Goal: Transaction & Acquisition: Purchase product/service

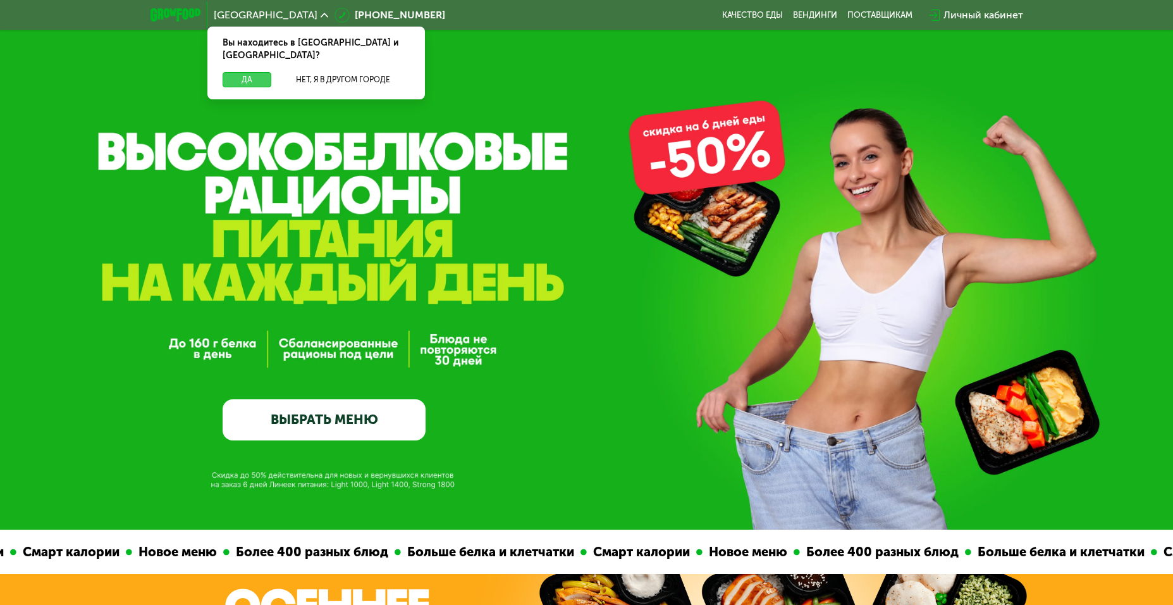
click at [245, 72] on button "Да" at bounding box center [247, 79] width 49 height 15
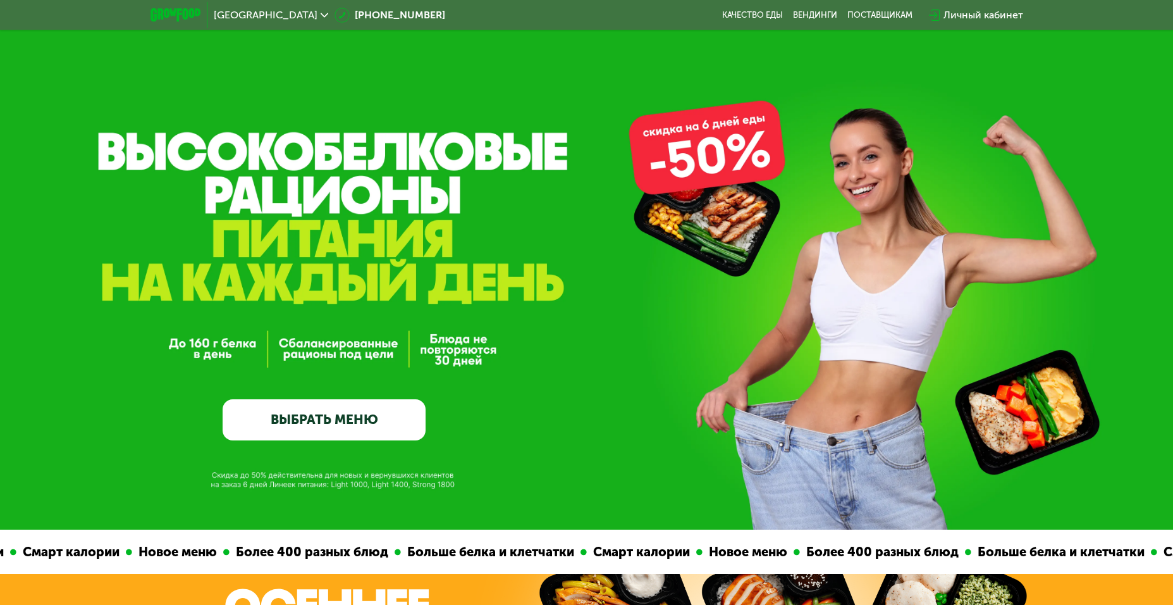
click at [299, 420] on link "ВЫБРАТЬ МЕНЮ" at bounding box center [324, 419] width 203 height 40
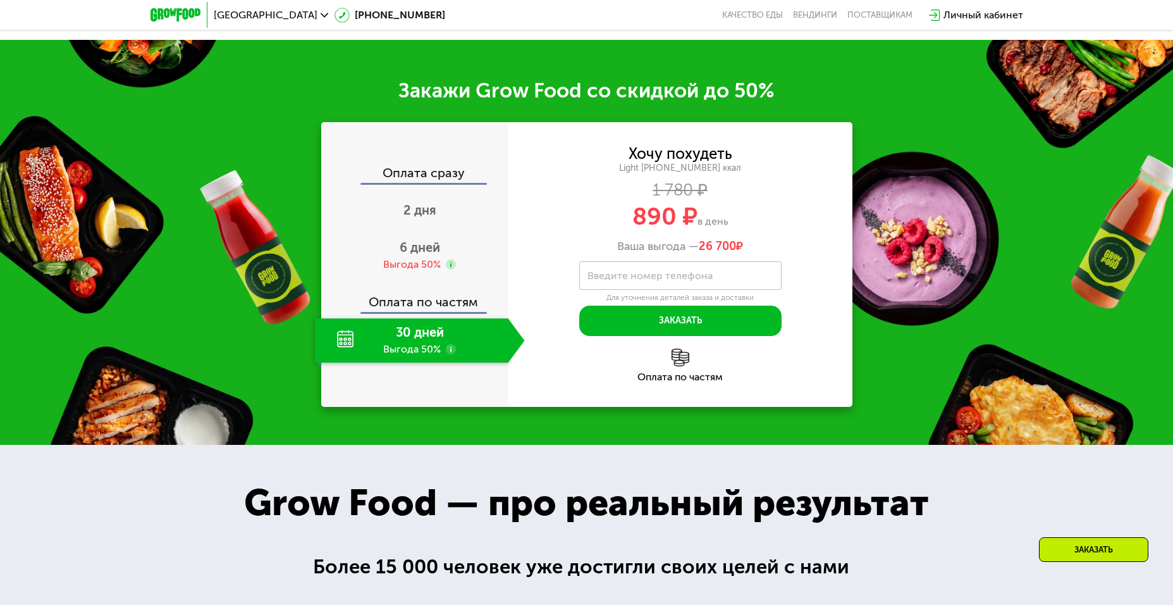
scroll to position [1592, 0]
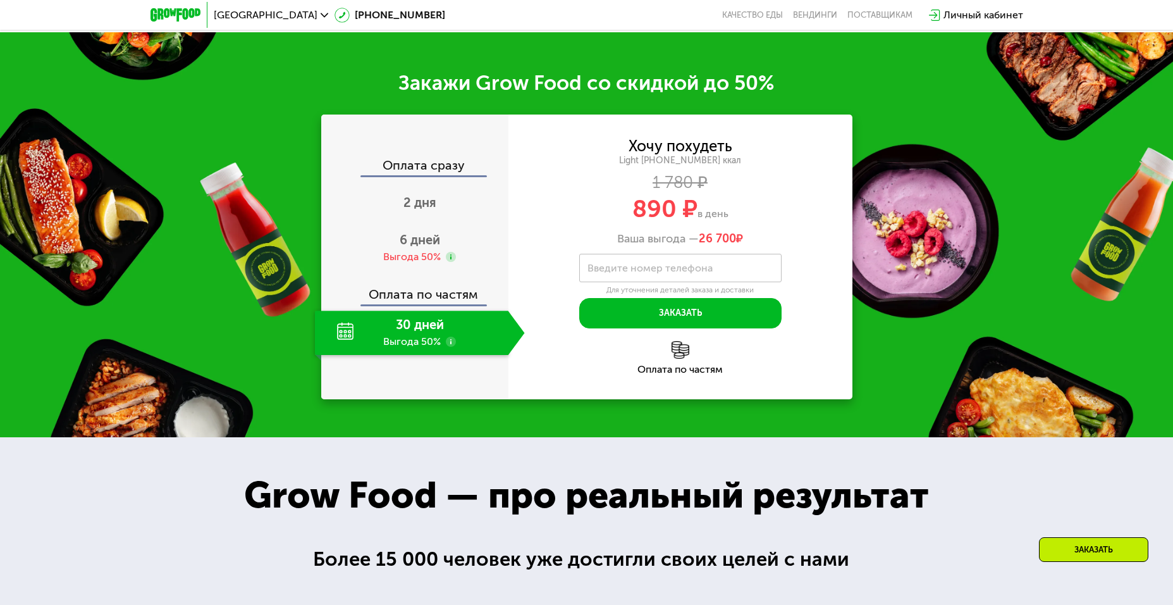
click at [453, 347] on use at bounding box center [451, 342] width 10 height 10
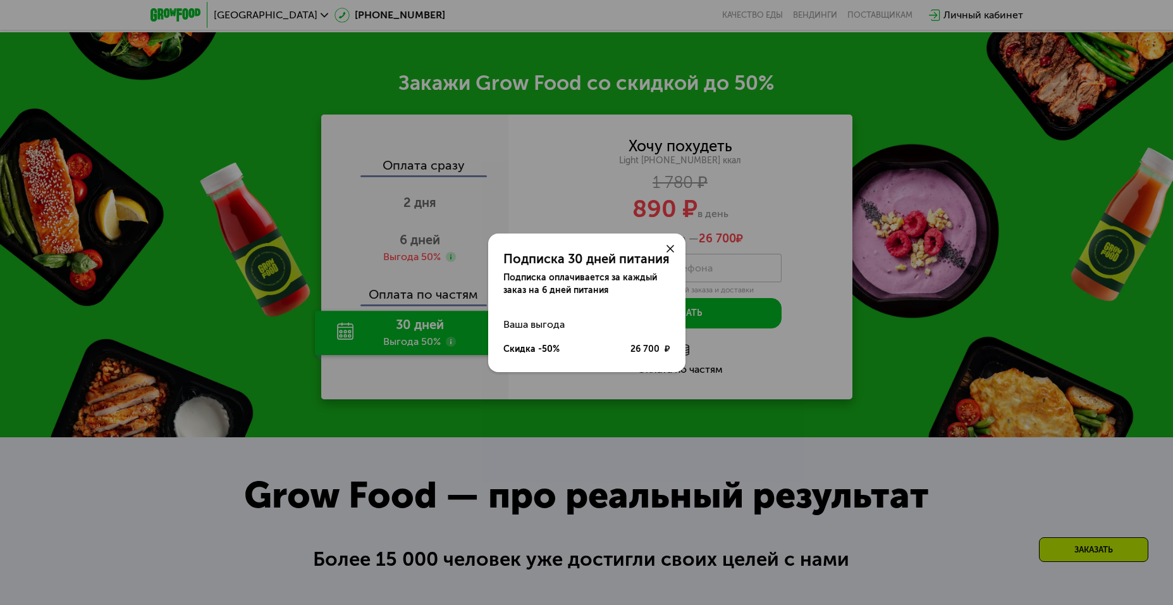
click at [671, 249] on use at bounding box center [671, 249] width 8 height 8
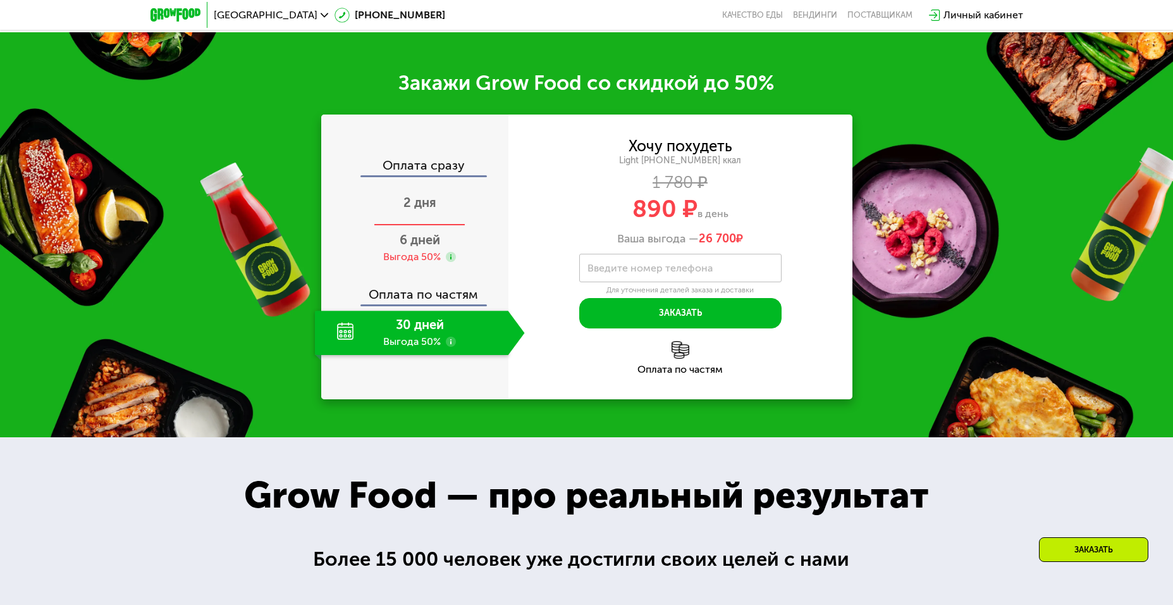
click at [411, 210] on span "2 дня" at bounding box center [420, 202] width 33 height 15
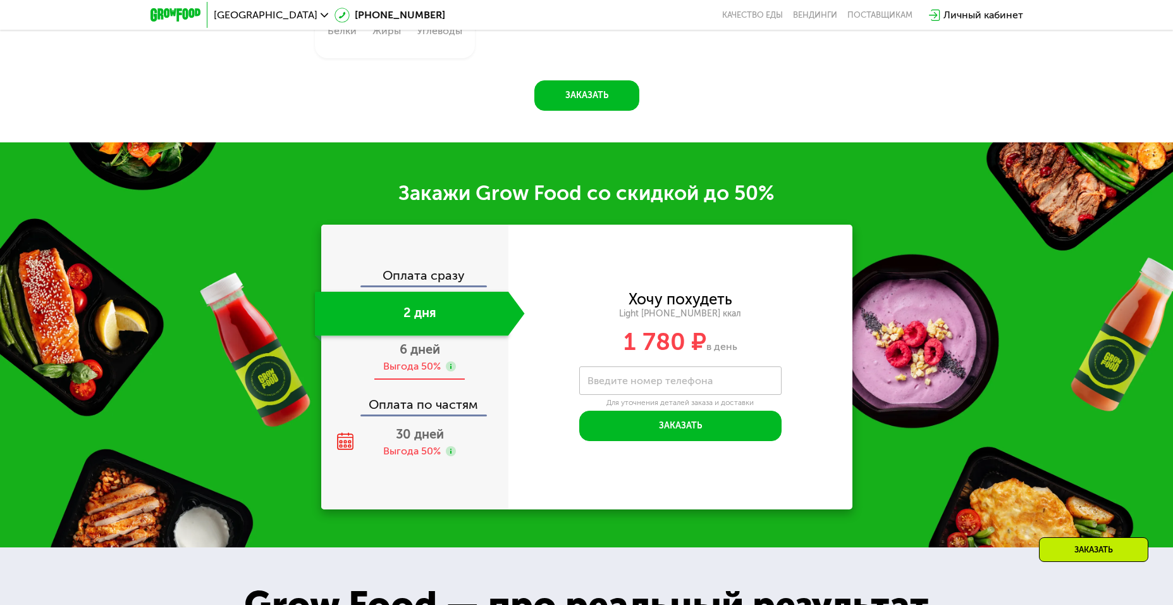
click at [416, 363] on div "6 дней Выгода 50%" at bounding box center [420, 358] width 210 height 44
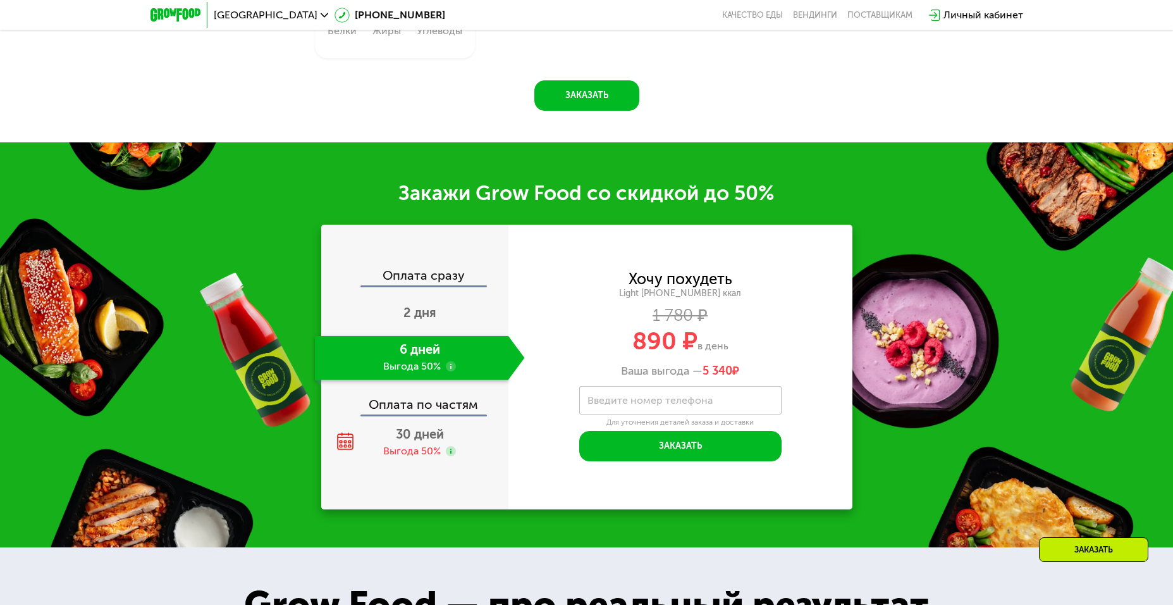
click at [453, 371] on use at bounding box center [451, 366] width 10 height 10
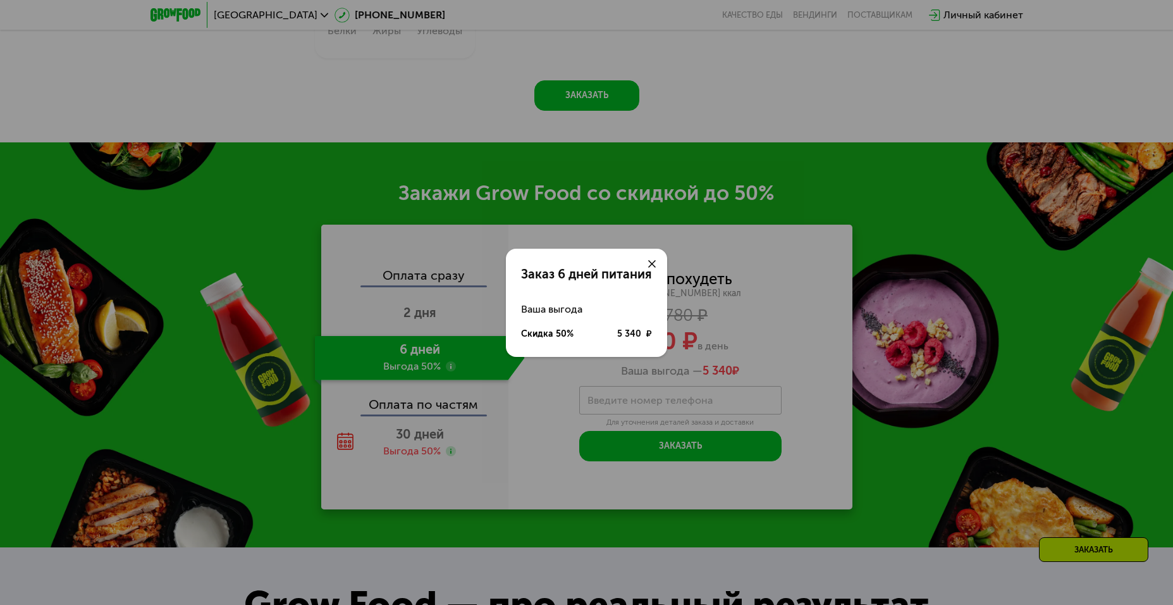
click at [648, 262] on icon at bounding box center [652, 264] width 8 height 8
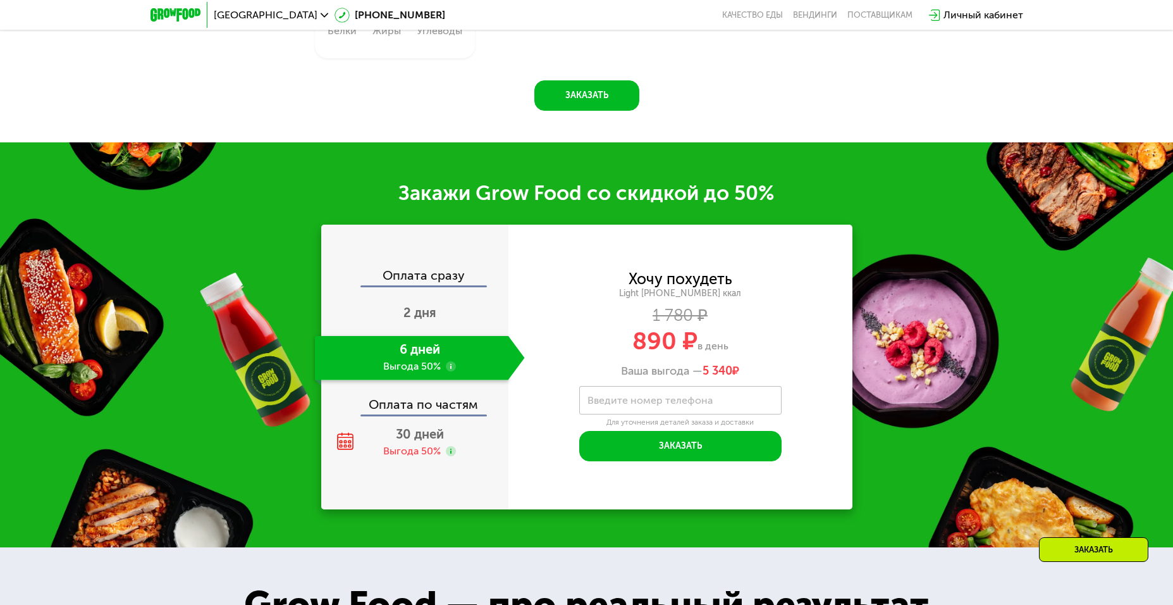
click at [436, 283] on div "Оплата сразу" at bounding box center [416, 277] width 186 height 16
click at [404, 407] on div "Оплата по частям" at bounding box center [416, 399] width 186 height 29
click at [407, 452] on div "Выгода 50%" at bounding box center [412, 451] width 58 height 14
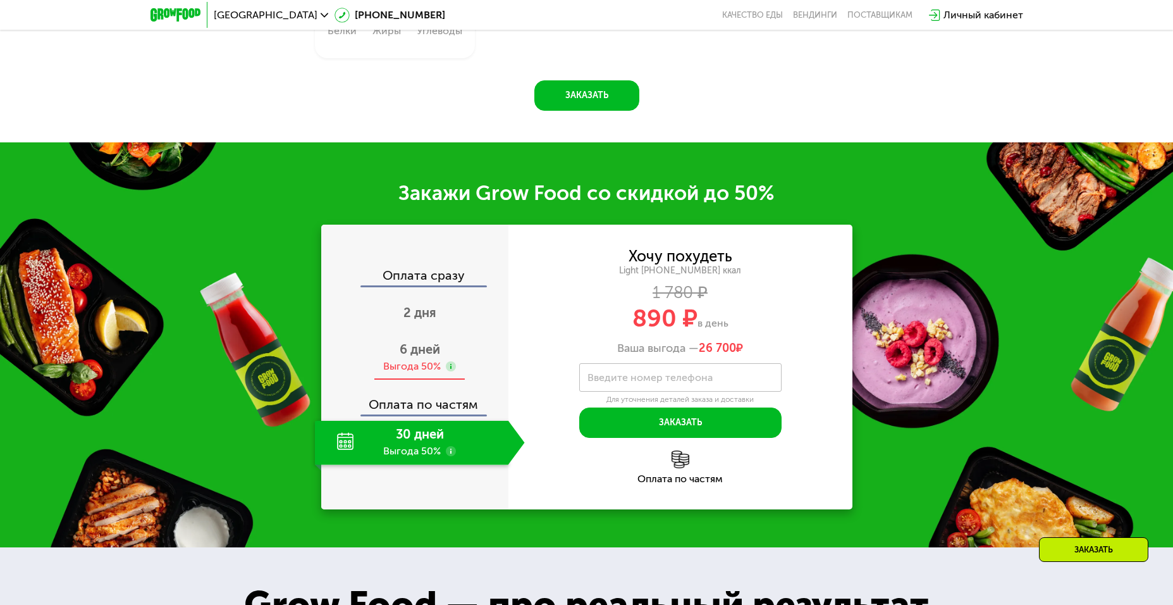
click at [437, 348] on span "6 дней" at bounding box center [420, 349] width 40 height 15
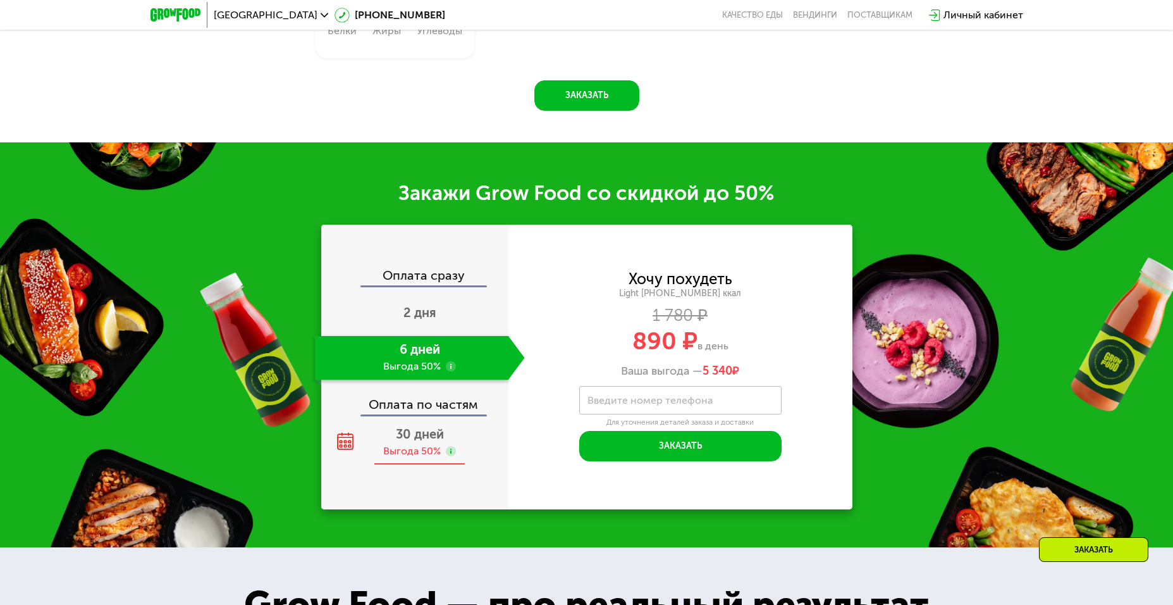
click at [423, 442] on span "30 дней" at bounding box center [420, 433] width 48 height 15
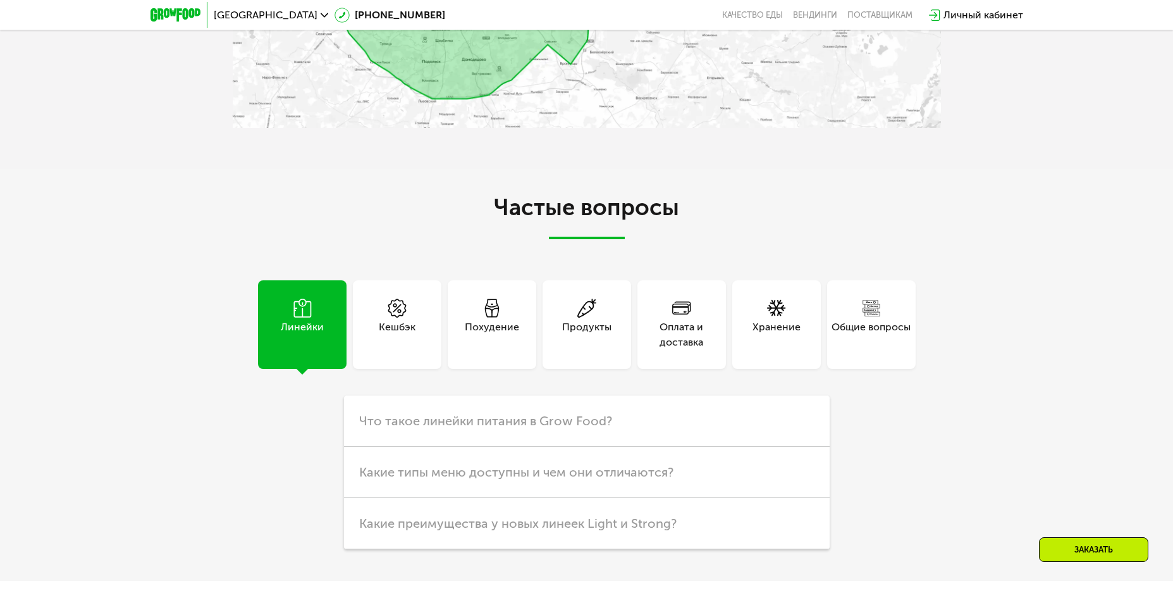
scroll to position [3489, 0]
click at [373, 357] on div "Кешбэк" at bounding box center [397, 325] width 89 height 89
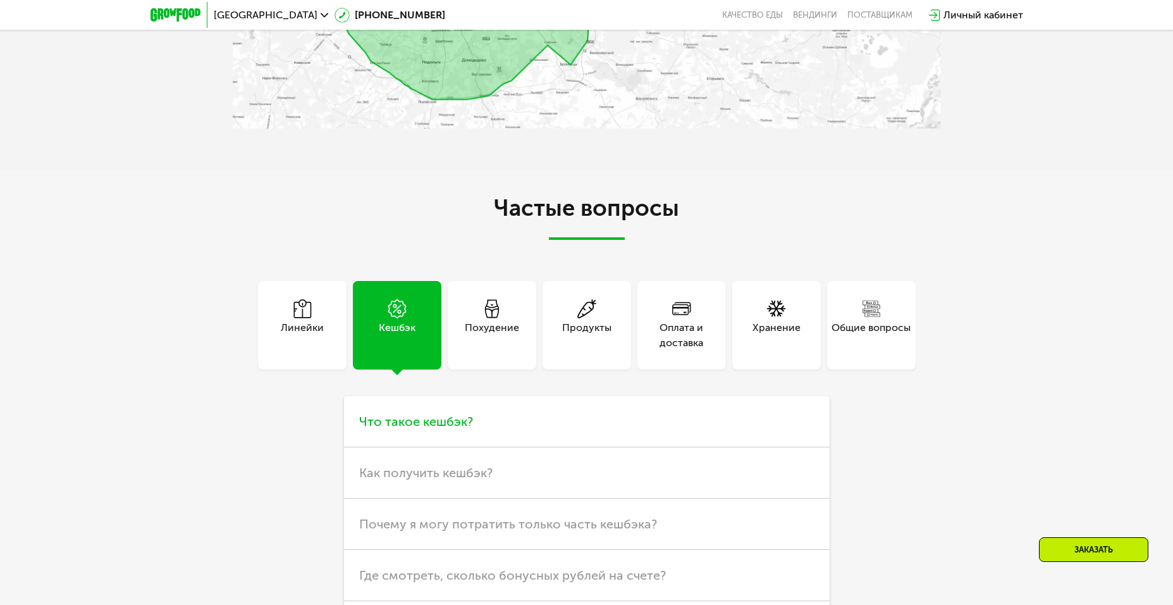
click at [443, 419] on span "Что такое кешбэк?" at bounding box center [416, 421] width 114 height 15
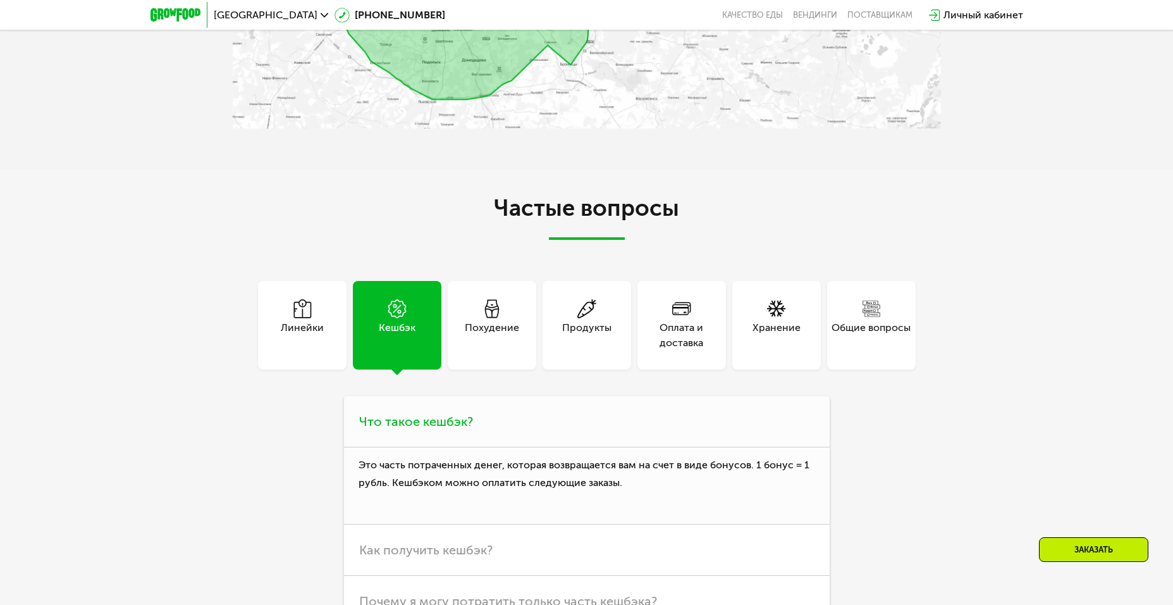
click at [443, 419] on span "Что такое кешбэк?" at bounding box center [416, 421] width 114 height 15
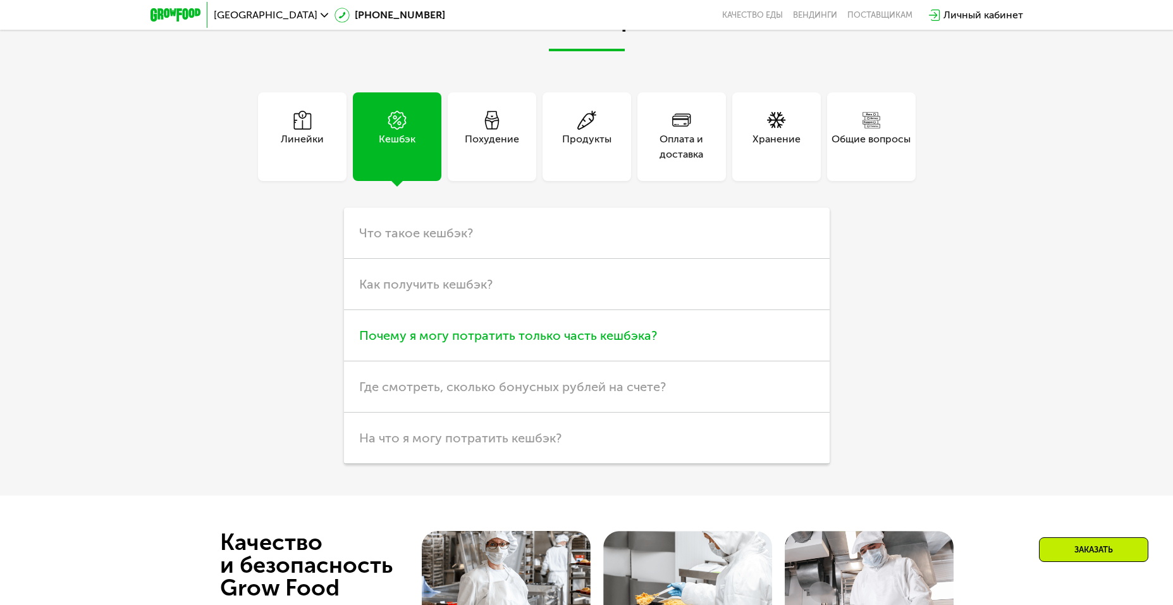
scroll to position [3679, 0]
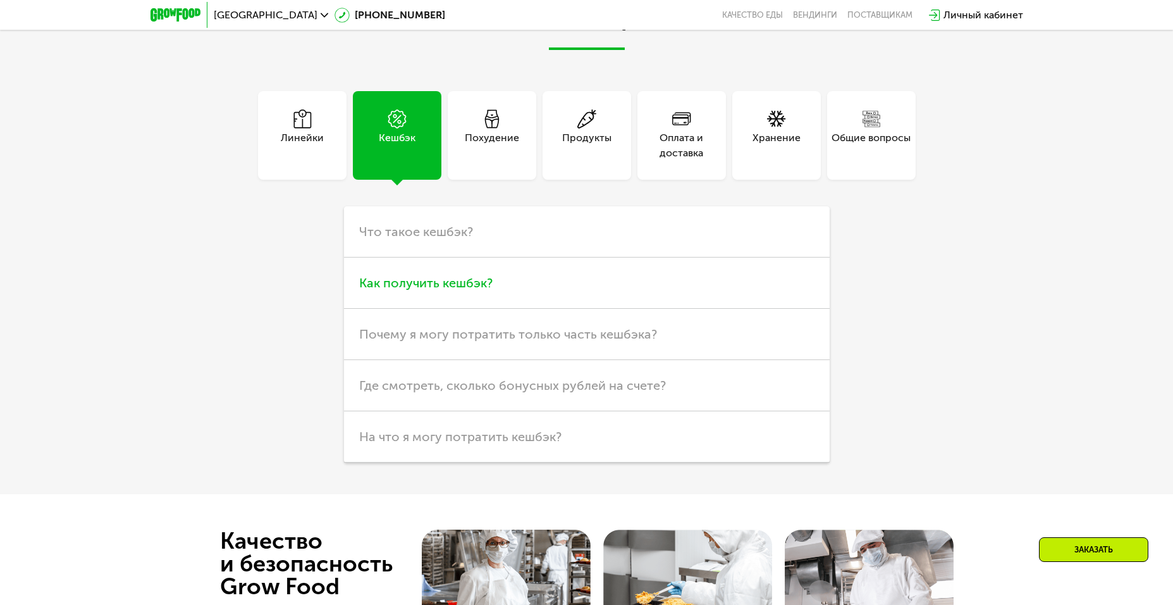
click at [431, 280] on span "Как получить кешбэк?" at bounding box center [425, 282] width 133 height 15
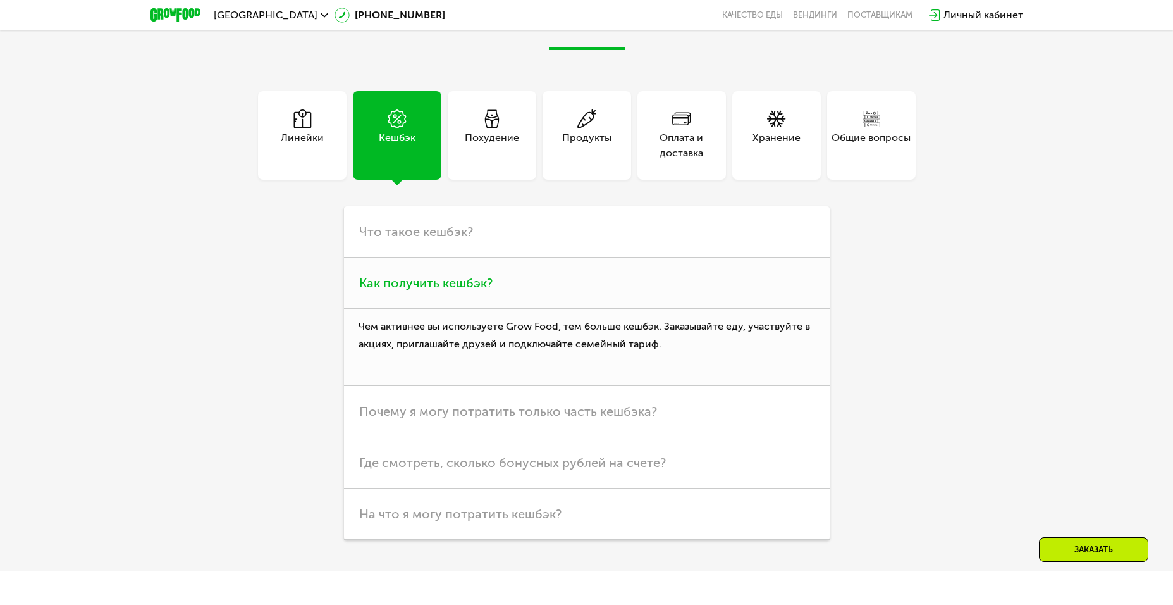
click at [431, 290] on span "Как получить кешбэк?" at bounding box center [425, 282] width 133 height 15
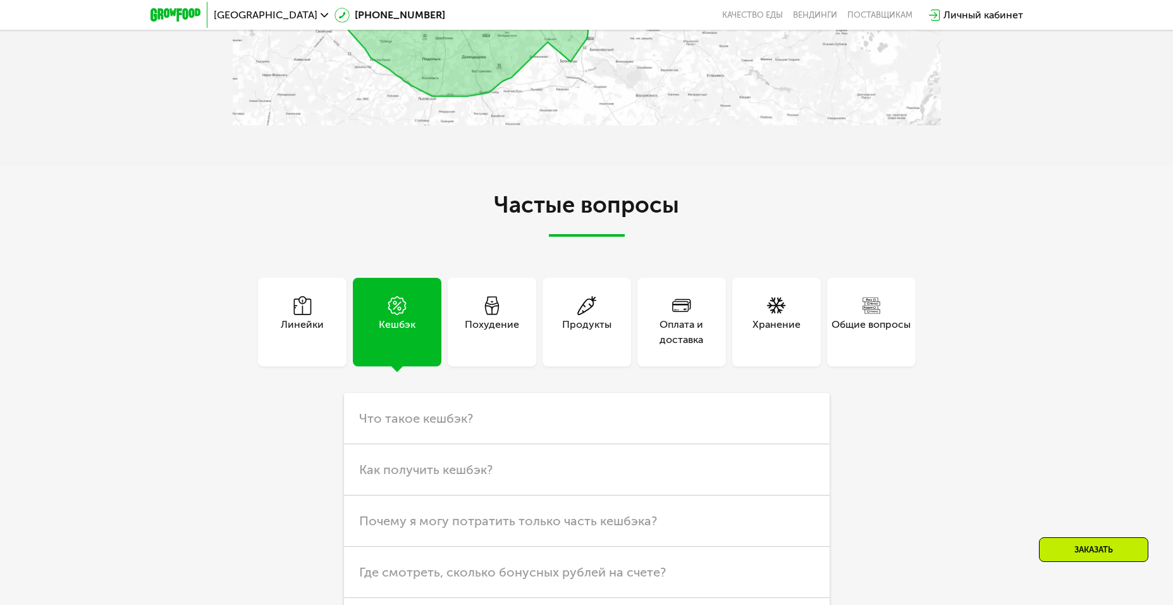
scroll to position [3489, 0]
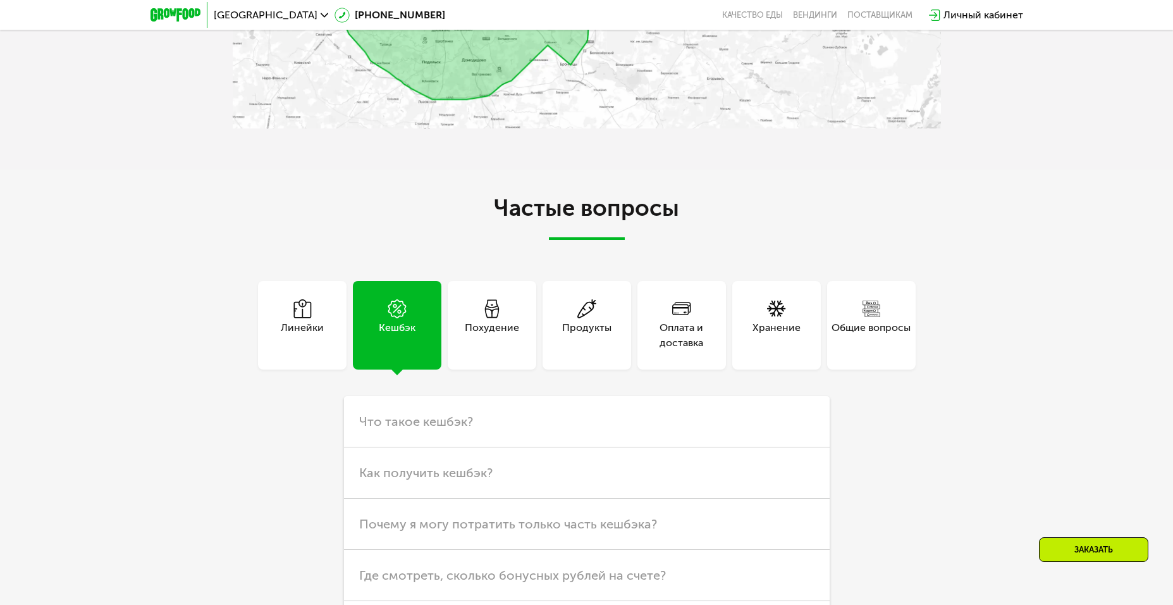
click at [801, 343] on div "Хранение" at bounding box center [777, 325] width 89 height 89
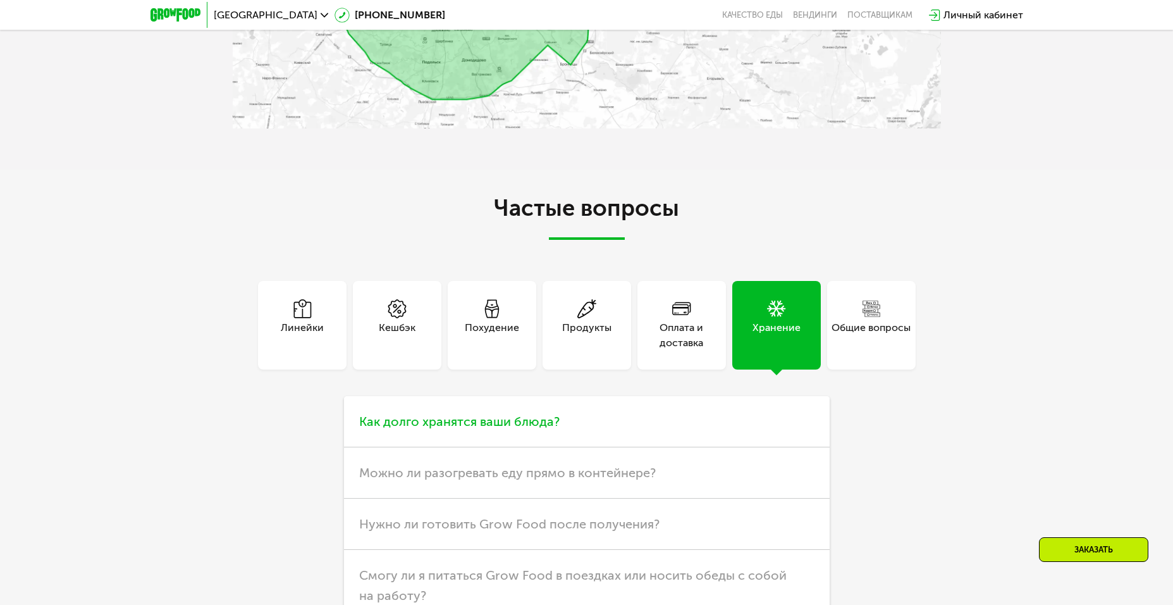
click at [541, 426] on span "Как долго хранятся ваши блюда?" at bounding box center [459, 421] width 201 height 15
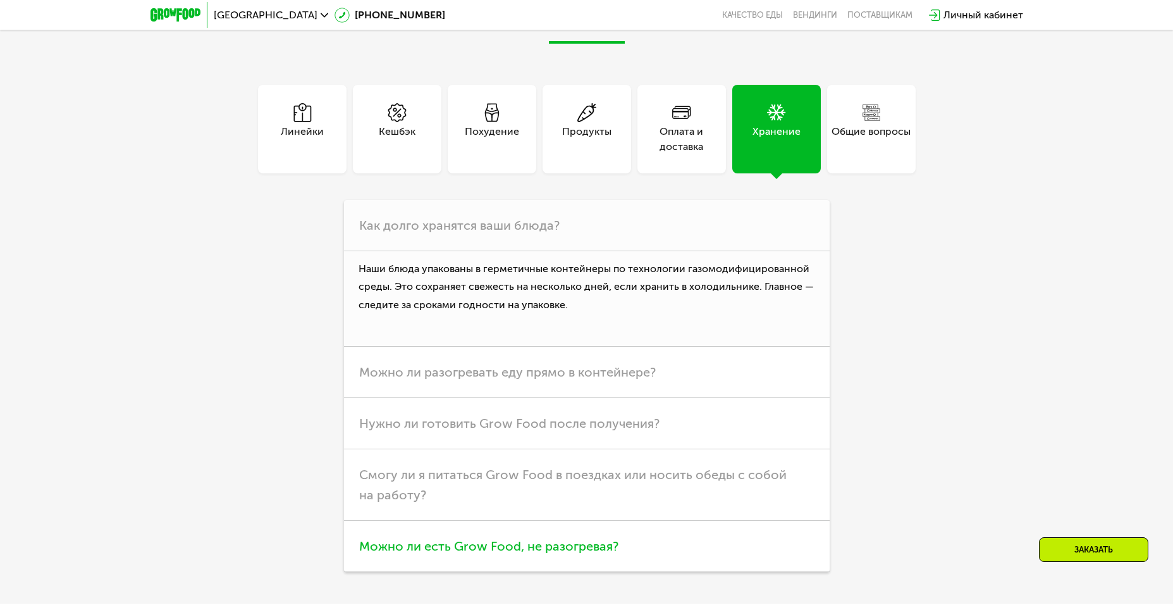
scroll to position [3805, 0]
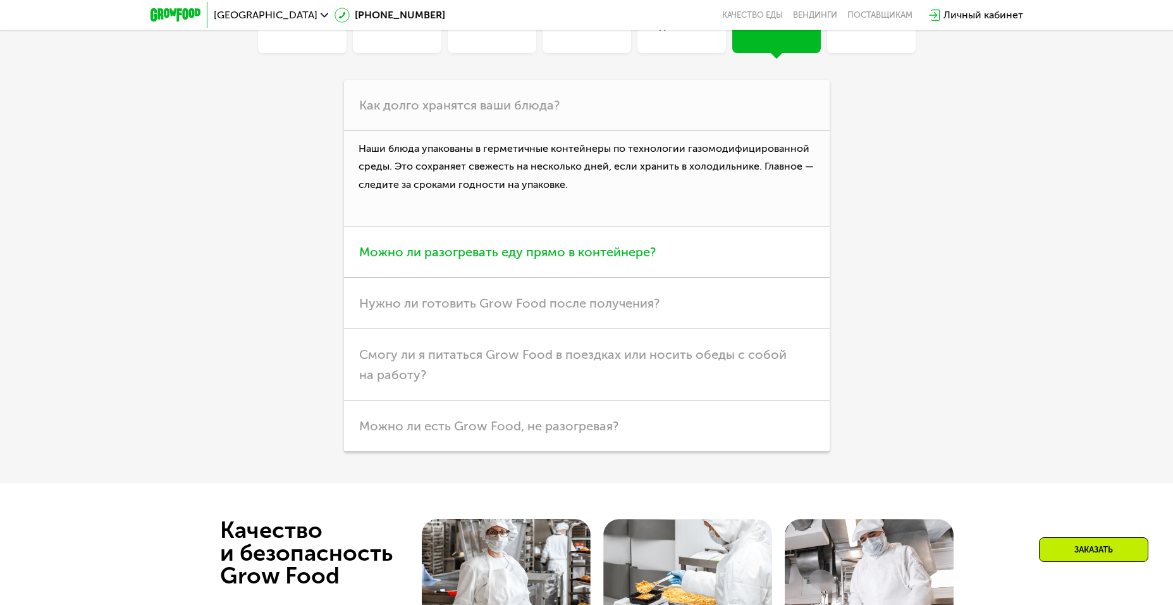
click at [541, 259] on span "Можно ли разогревать еду прямо в контейнере?" at bounding box center [507, 251] width 297 height 15
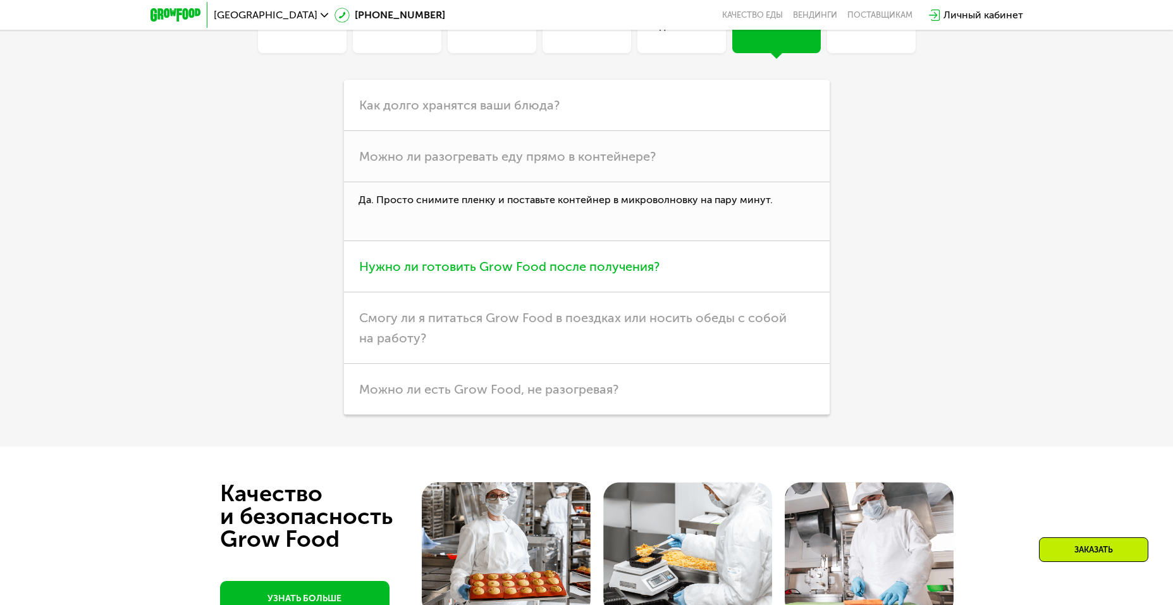
click at [465, 274] on span "Нужно ли готовить Grow Food после получения?" at bounding box center [509, 266] width 300 height 15
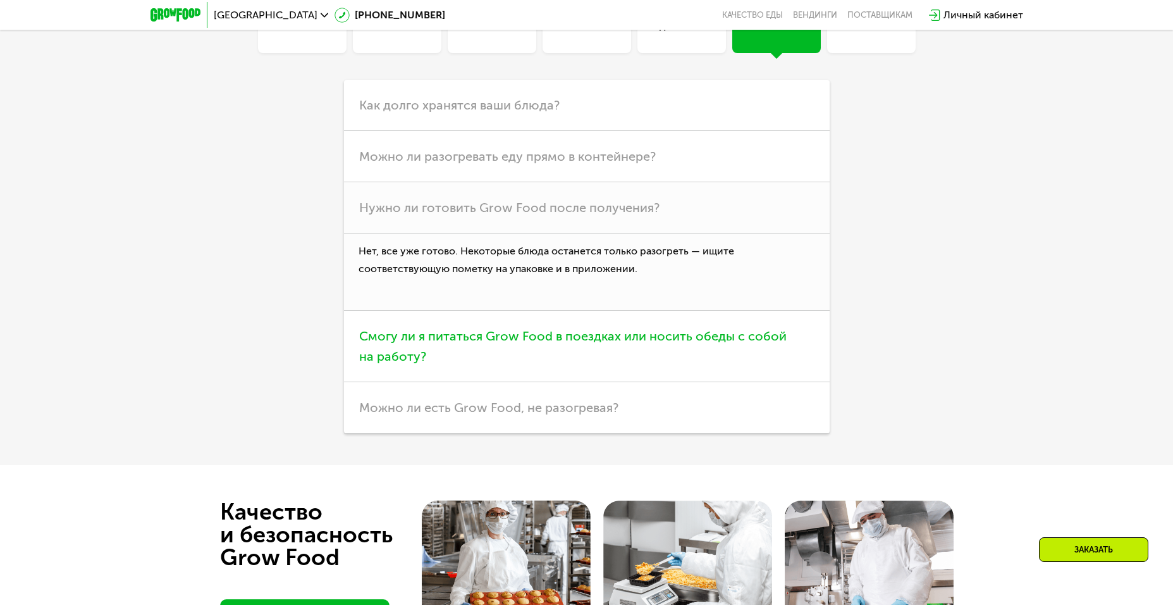
click at [448, 347] on span "Смогу ли я питаться Grow Food в поездках или носить обеды с собой на работу?" at bounding box center [573, 345] width 428 height 35
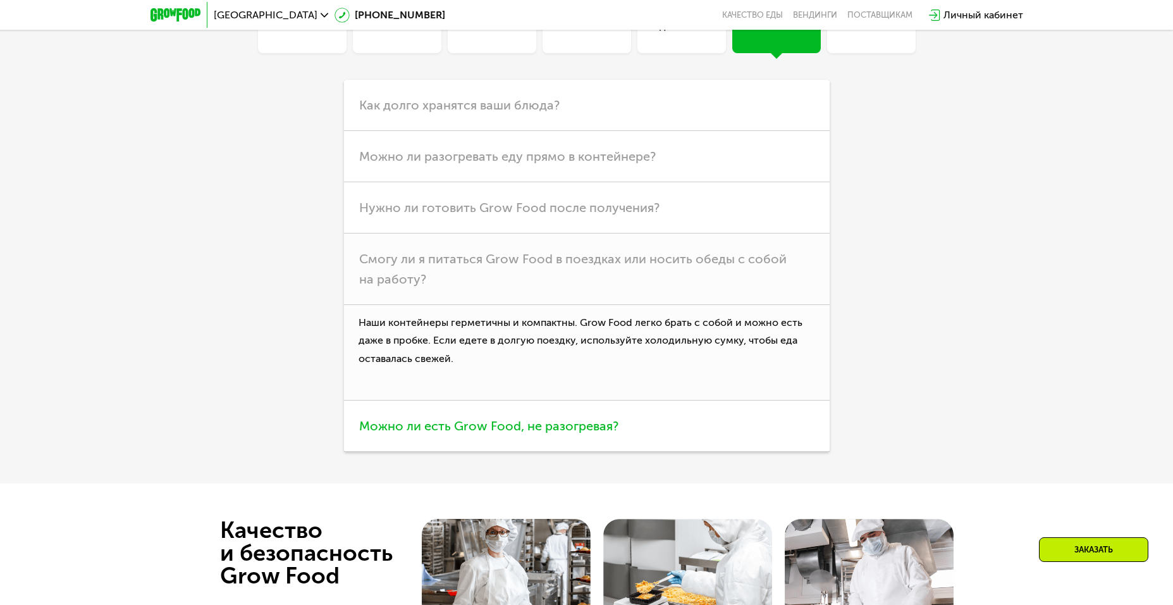
click at [524, 433] on span "Можно ли есть Grow Food, не разогревая?" at bounding box center [488, 425] width 259 height 15
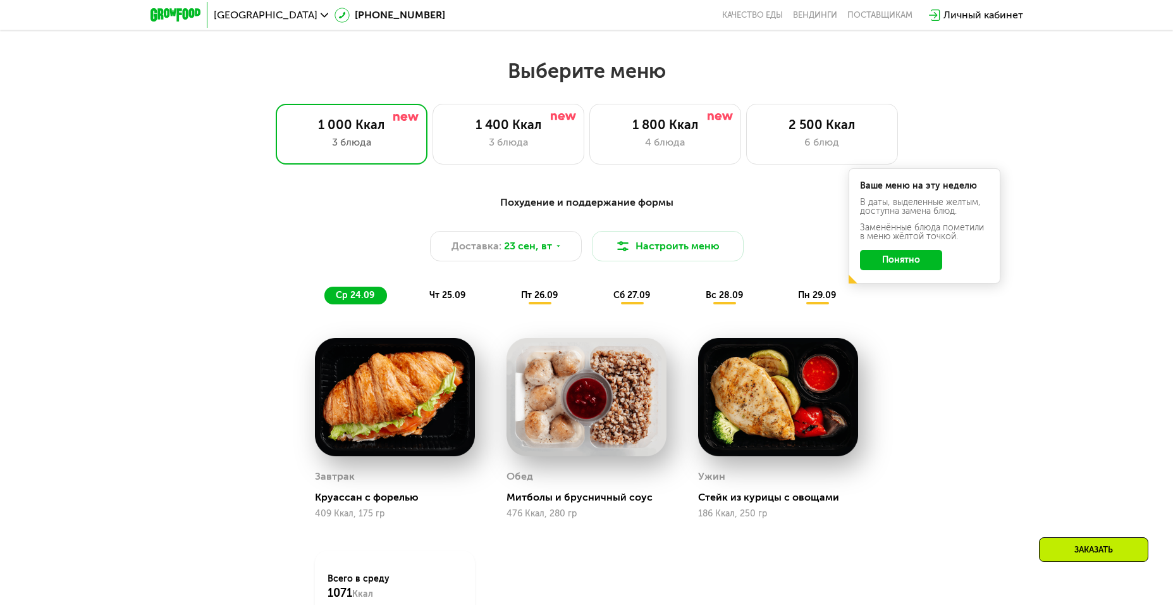
scroll to position [979, 0]
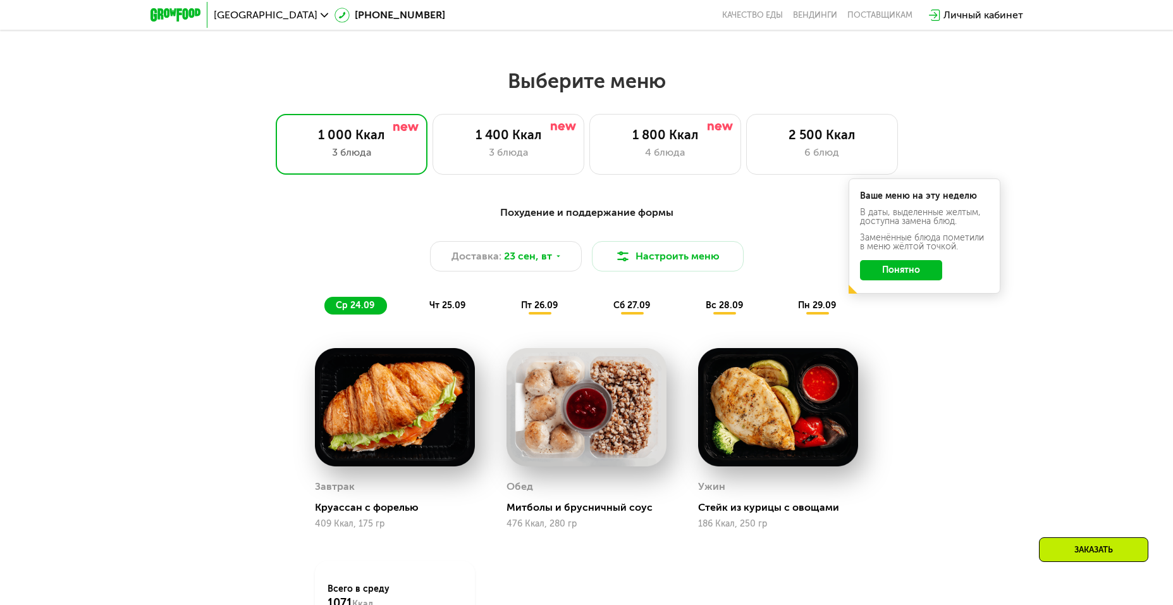
click at [450, 306] on span "чт 25.09" at bounding box center [448, 305] width 36 height 11
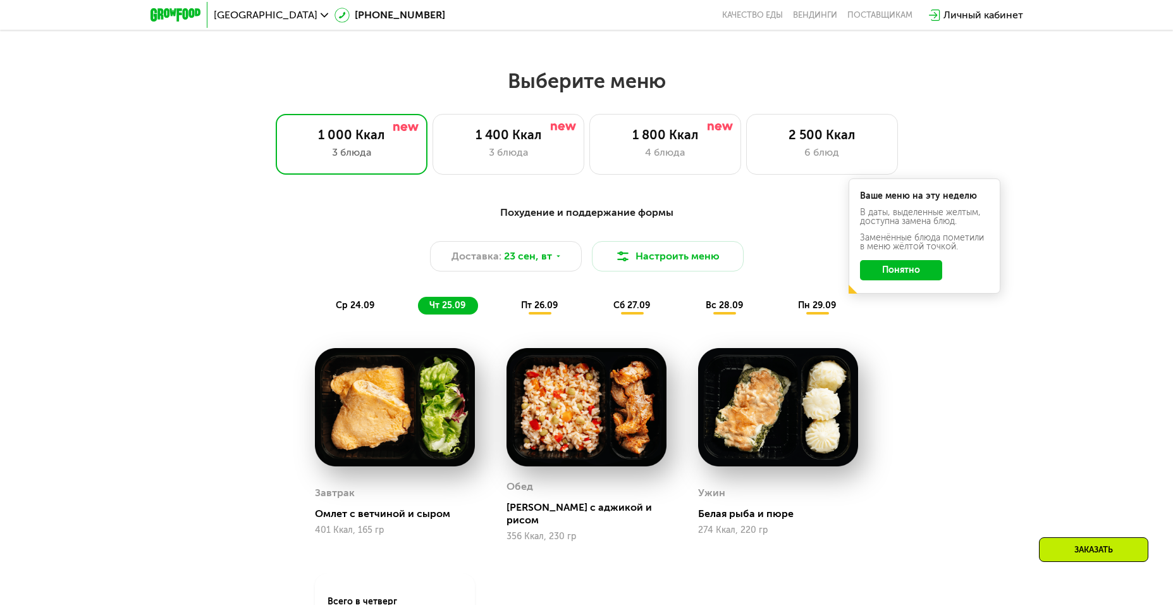
click at [543, 308] on span "пт 26.09" at bounding box center [539, 305] width 37 height 11
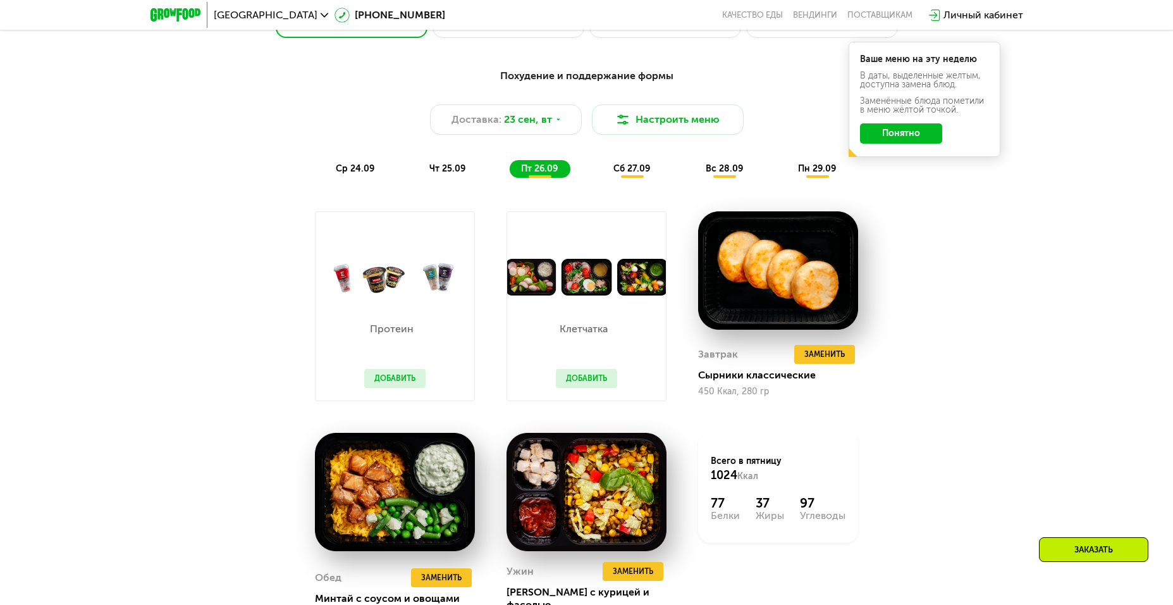
scroll to position [1042, 0]
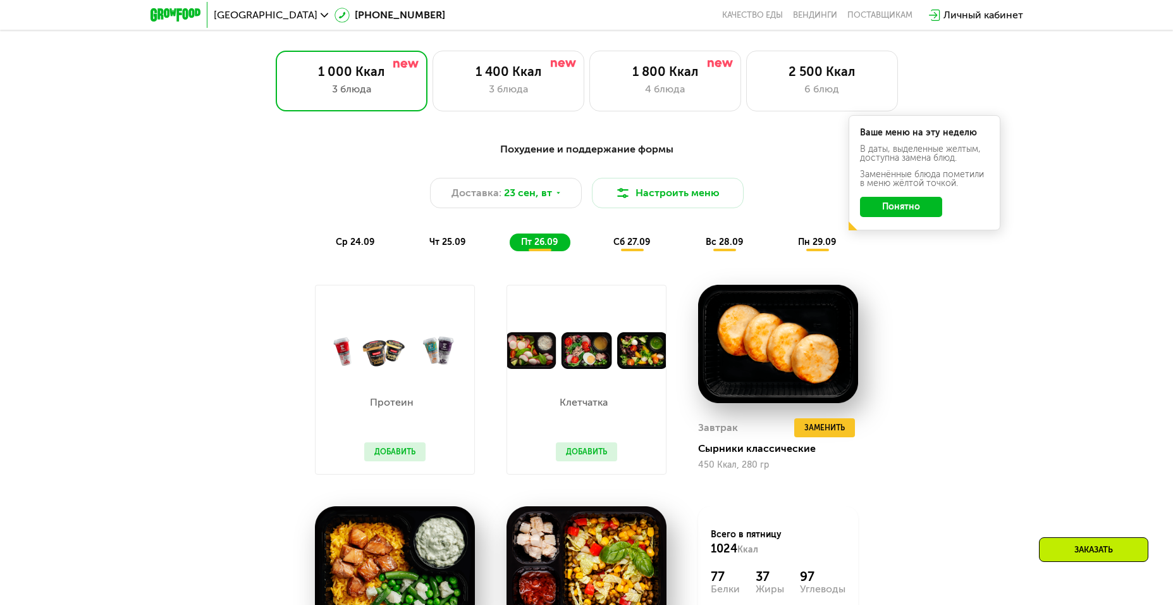
click at [626, 258] on div "Похудение и поддержание формы Доставка: [DATE] Настроить меню ср 24.09 чт 25.09…" at bounding box center [587, 196] width 764 height 125
click at [630, 247] on span "сб 27.09" at bounding box center [632, 242] width 37 height 11
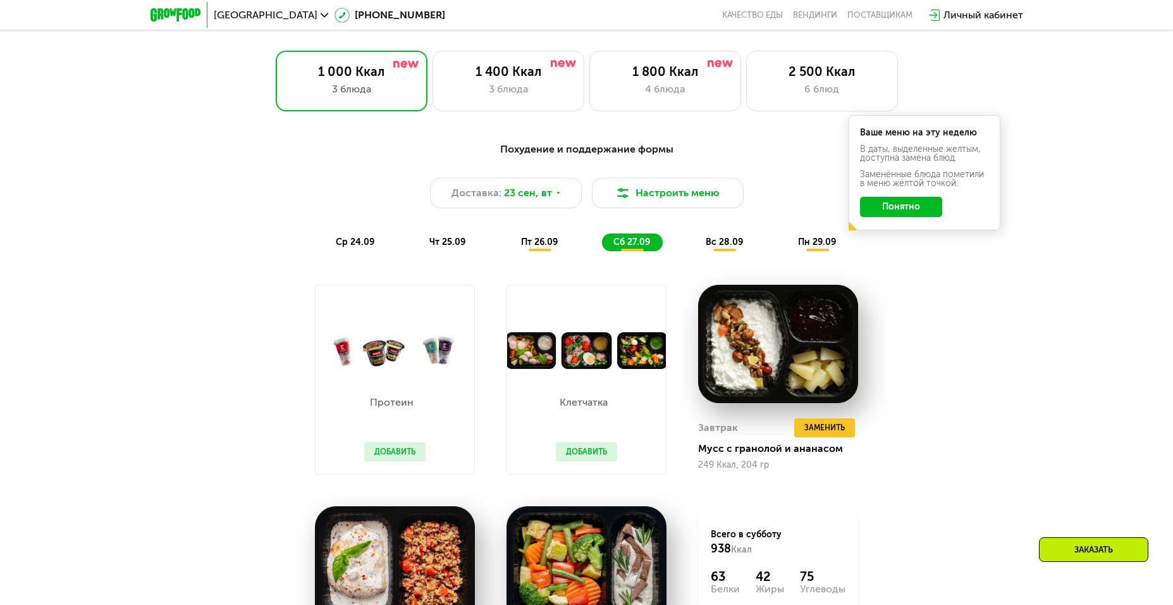
click at [723, 242] on span "вс 28.09" at bounding box center [724, 242] width 37 height 11
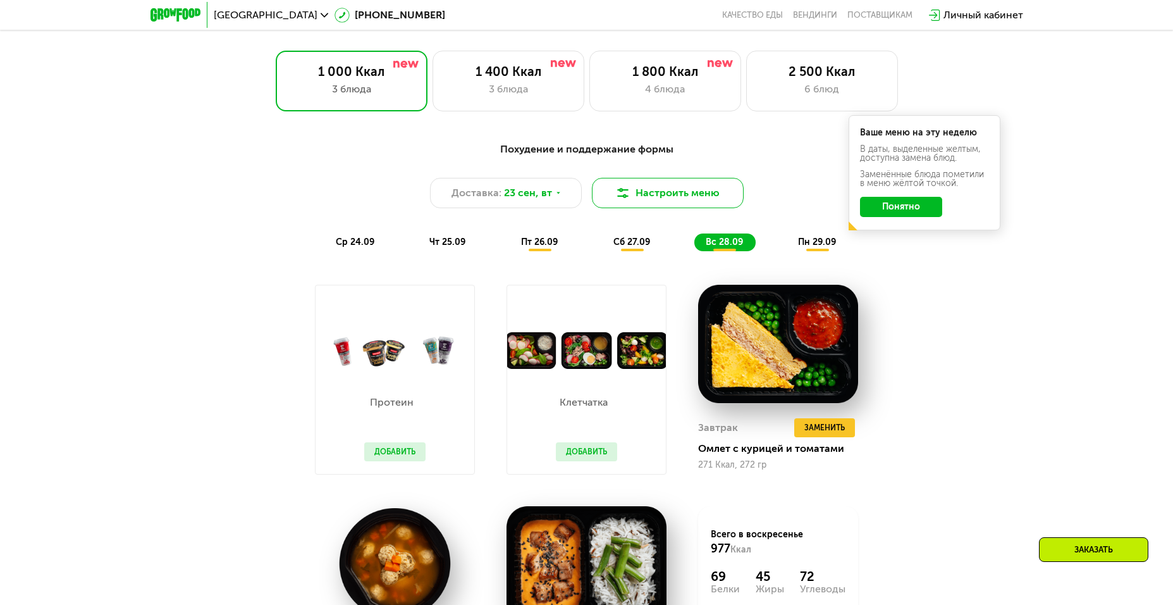
click at [654, 202] on button "Настроить меню" at bounding box center [668, 193] width 152 height 30
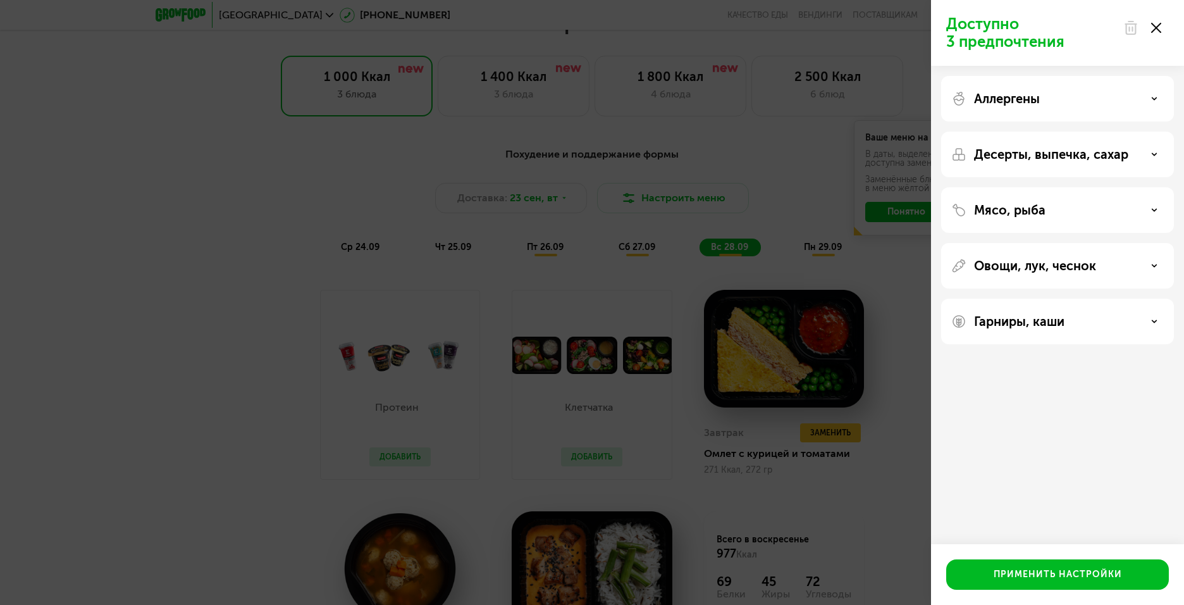
click at [1046, 204] on div "Мясо, рыба" at bounding box center [1057, 209] width 213 height 15
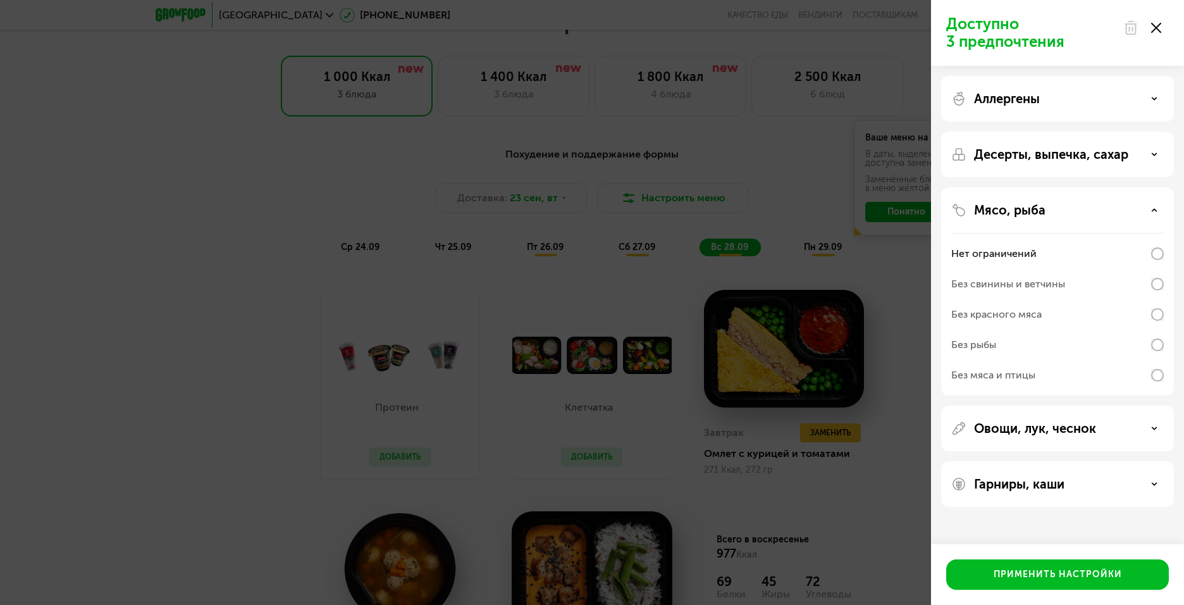
click at [991, 342] on div "Без рыбы" at bounding box center [973, 344] width 45 height 15
click at [1054, 429] on p "Овощи, лук, чеснок" at bounding box center [1035, 428] width 122 height 15
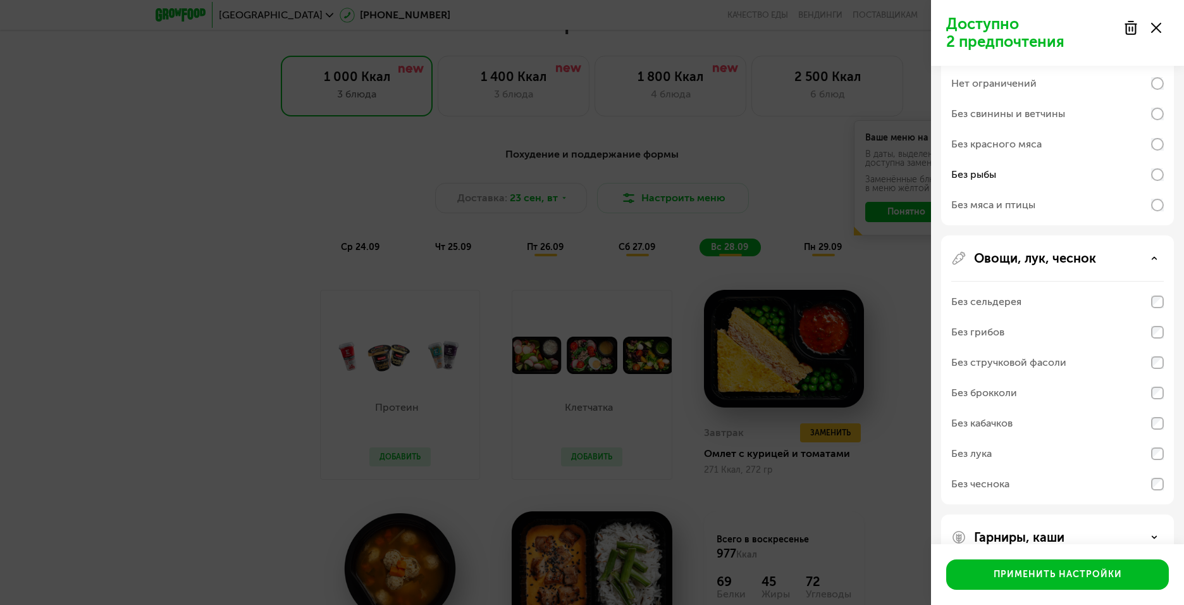
scroll to position [190, 0]
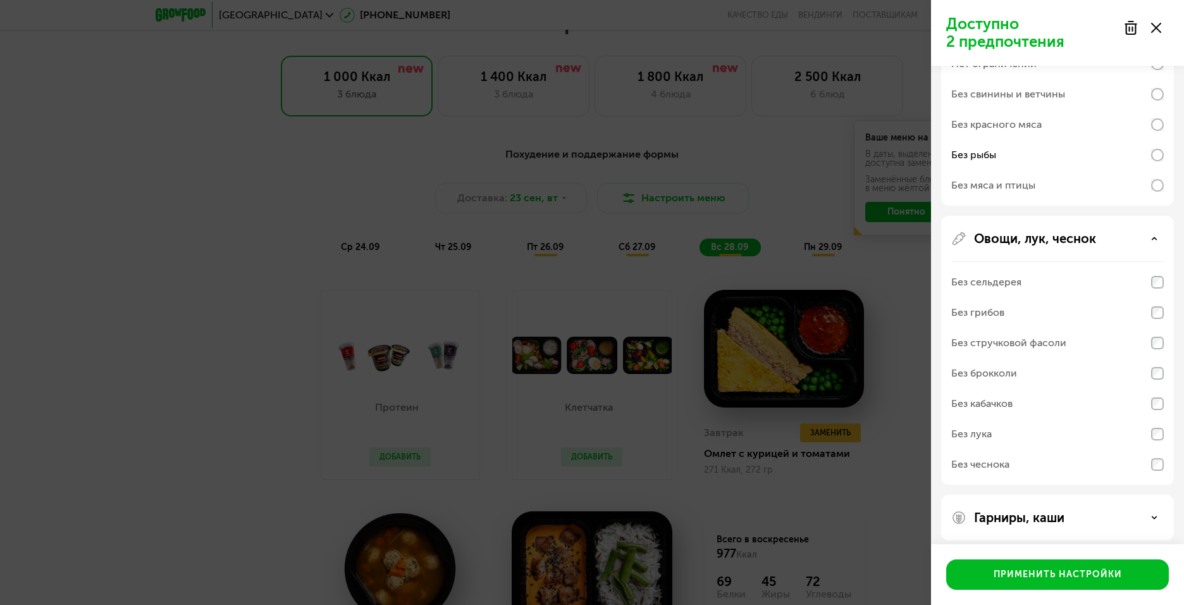
click at [996, 280] on div "Без сельдерея" at bounding box center [986, 282] width 70 height 15
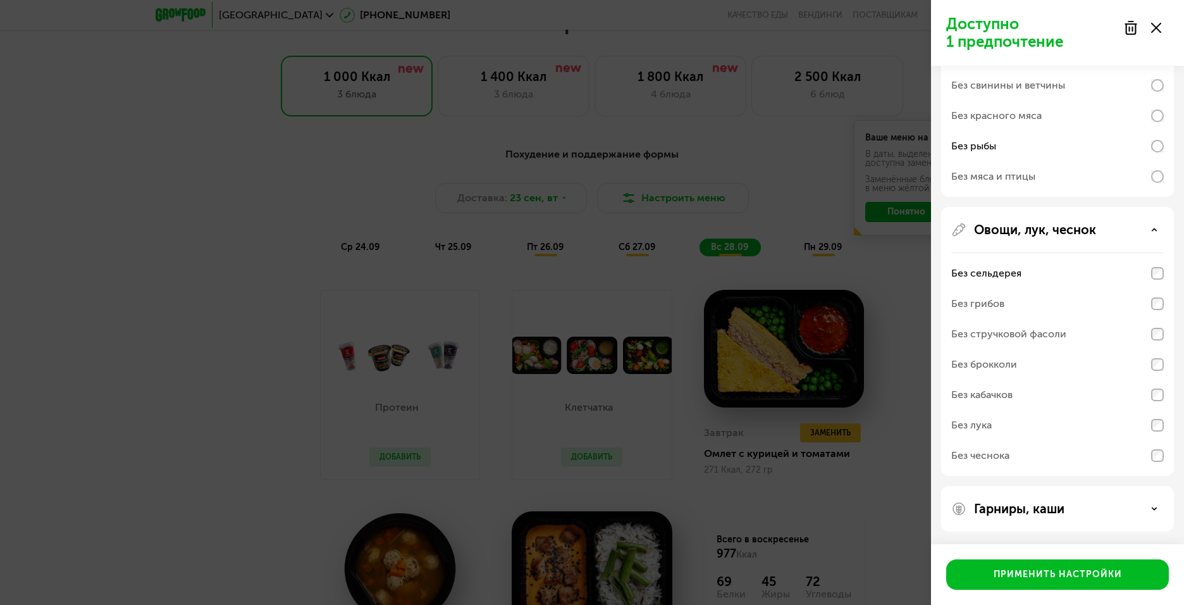
click at [1026, 504] on p "Гарниры, каши" at bounding box center [1019, 508] width 90 height 15
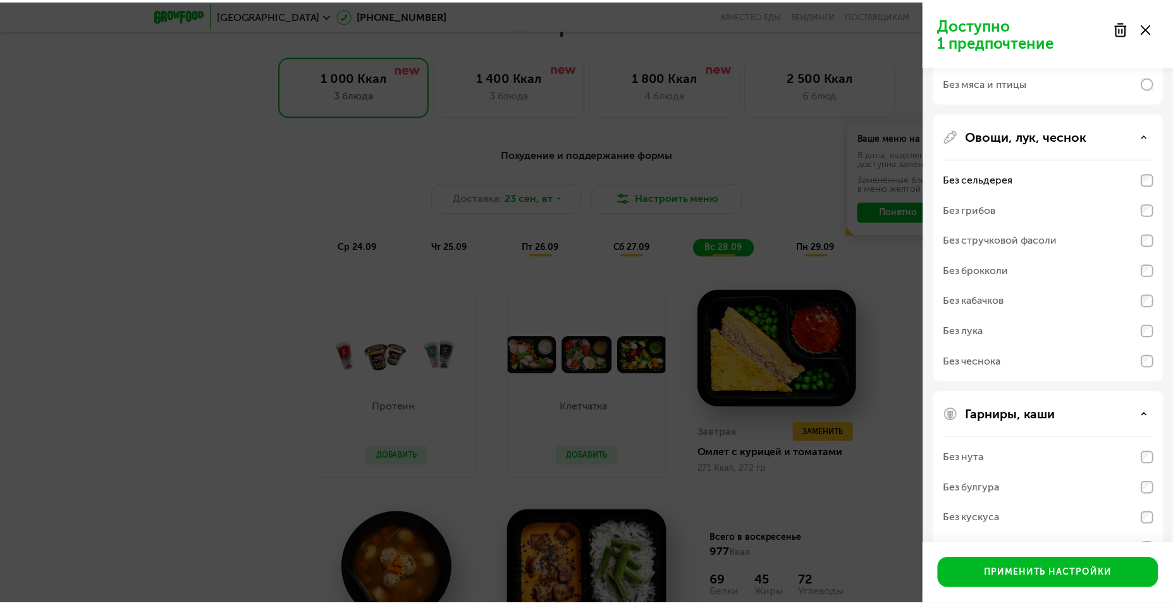
scroll to position [361, 0]
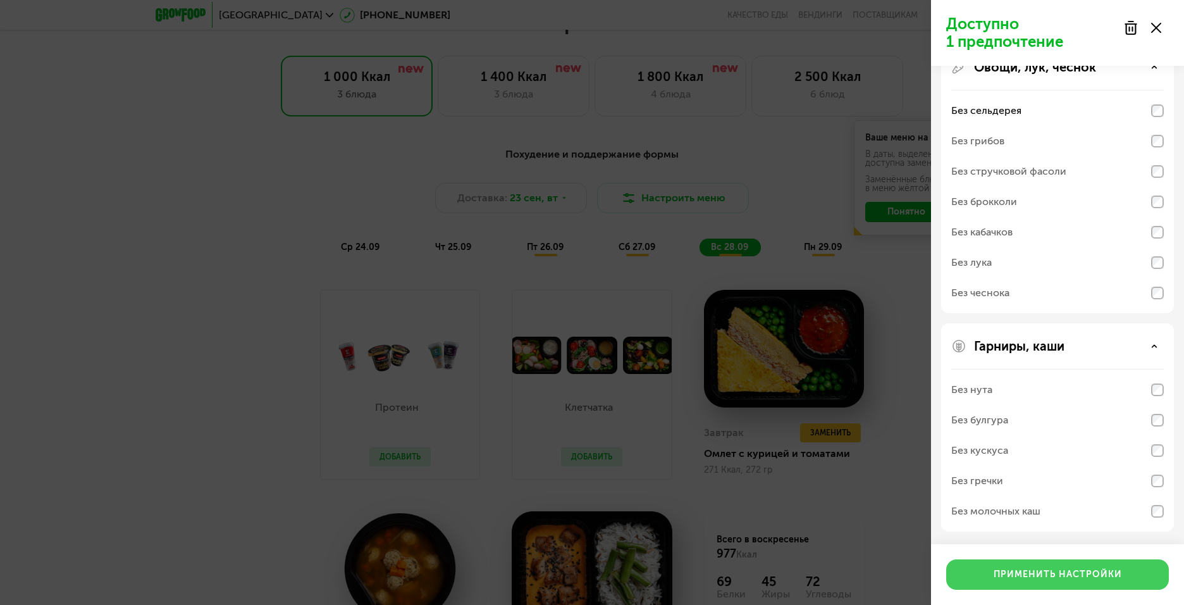
click at [1037, 570] on div "Применить настройки" at bounding box center [1058, 574] width 128 height 13
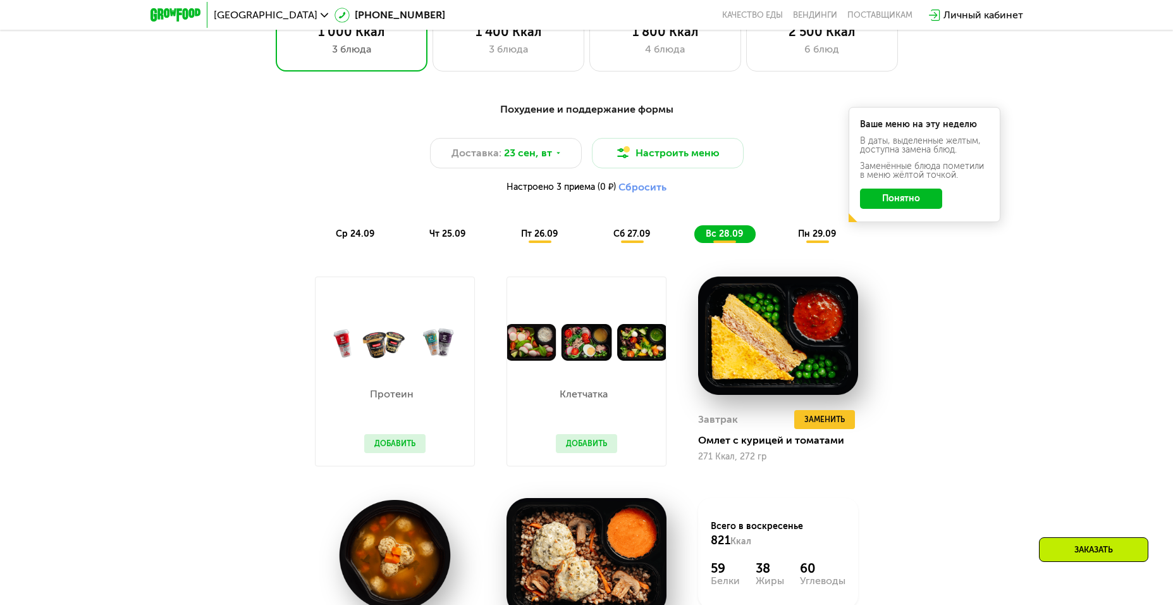
scroll to position [1042, 0]
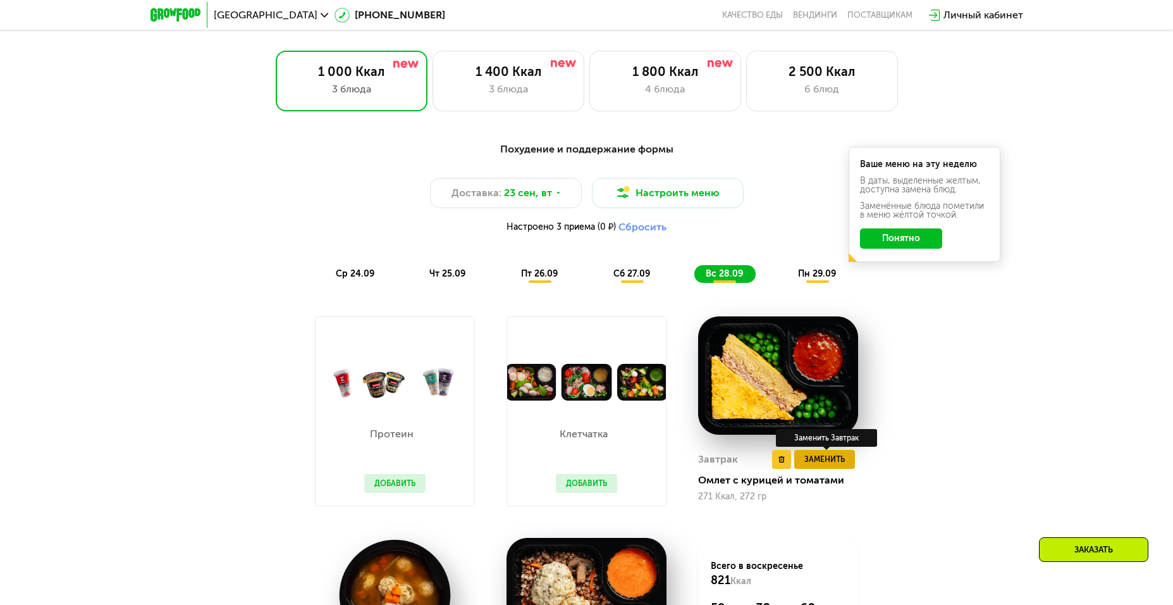
click at [834, 464] on span "Заменить" at bounding box center [825, 459] width 40 height 13
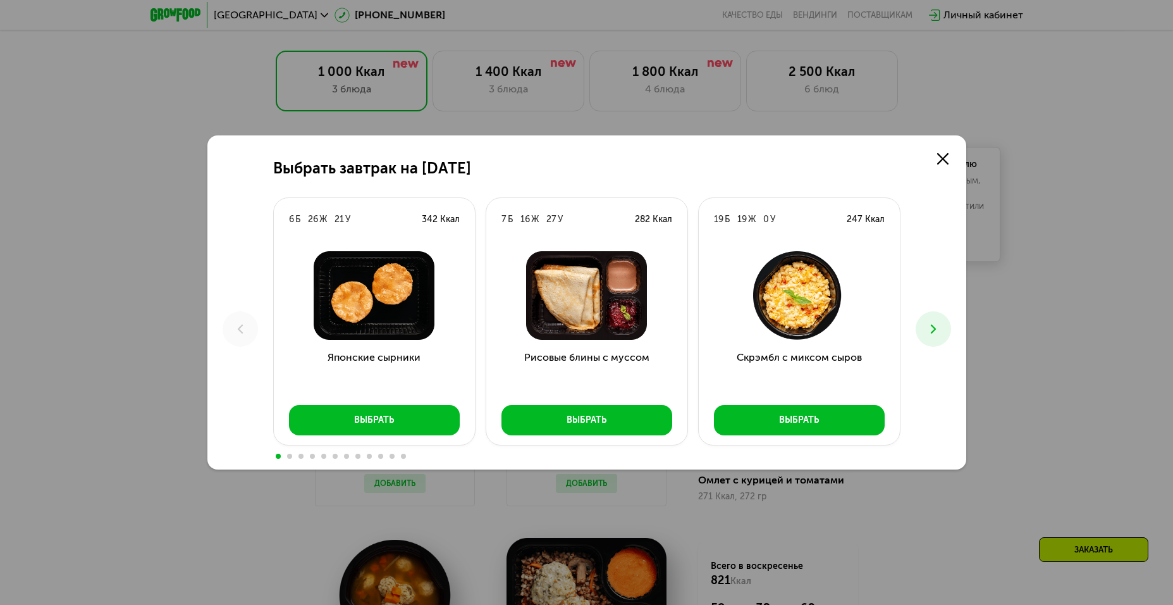
click at [939, 328] on icon at bounding box center [933, 328] width 15 height 15
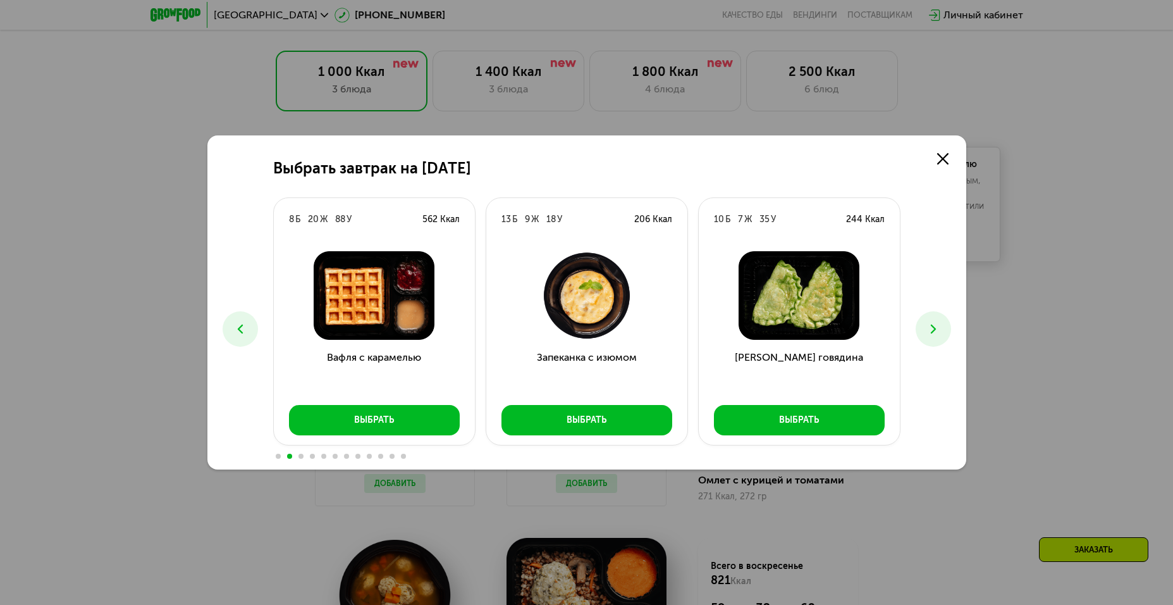
click at [938, 327] on icon at bounding box center [933, 328] width 15 height 15
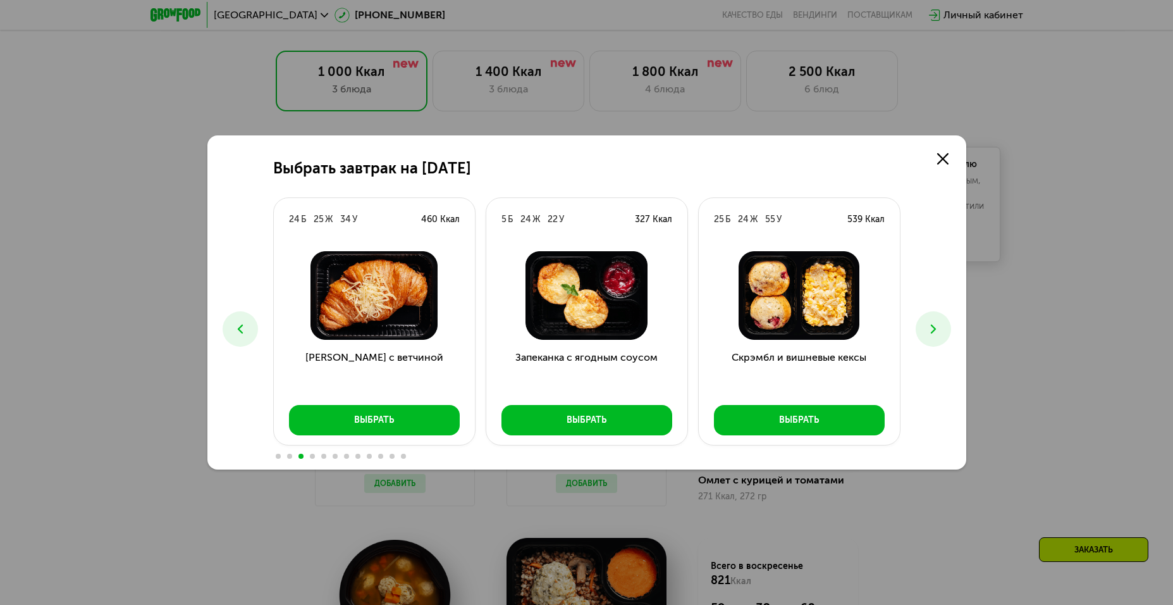
click at [936, 326] on icon at bounding box center [933, 328] width 15 height 15
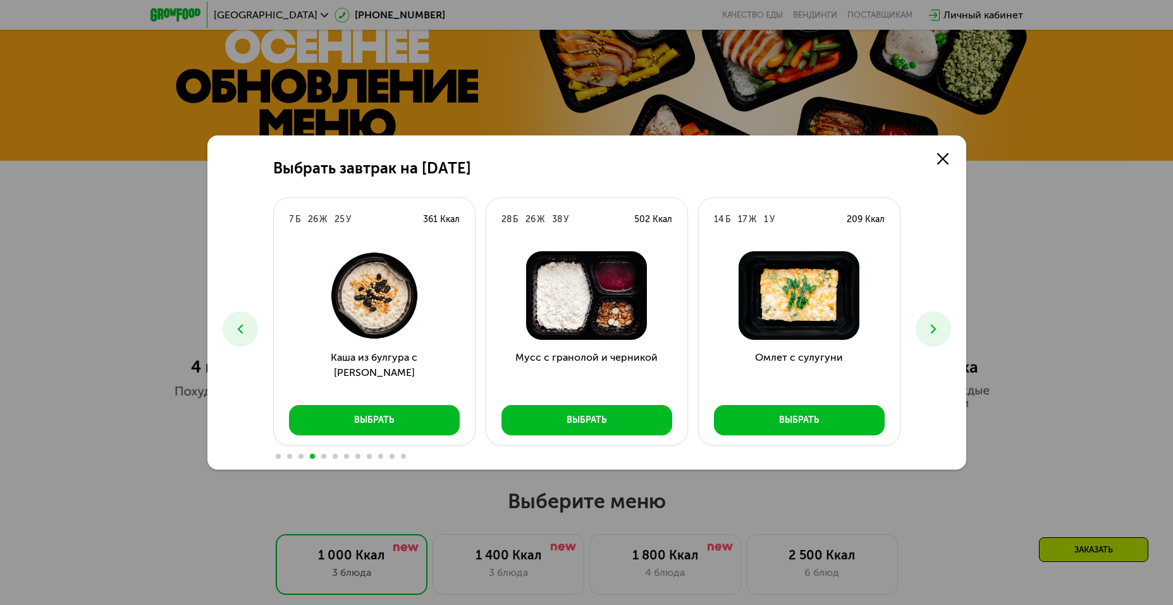
scroll to position [536, 0]
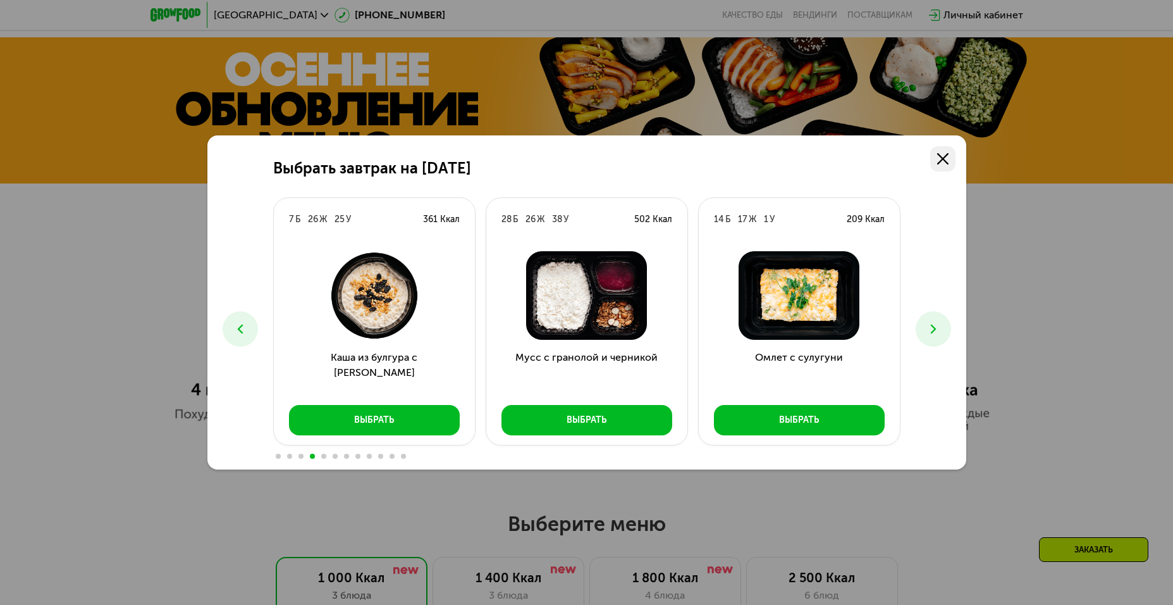
click at [945, 161] on use at bounding box center [942, 158] width 11 height 11
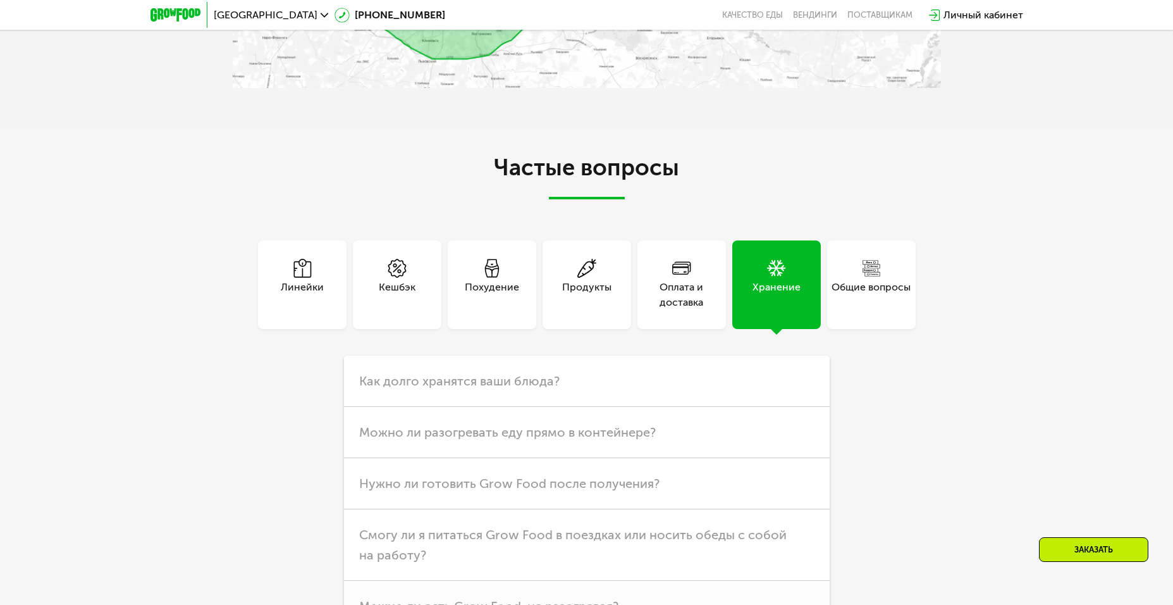
scroll to position [3859, 0]
